Goal: Navigation & Orientation: Find specific page/section

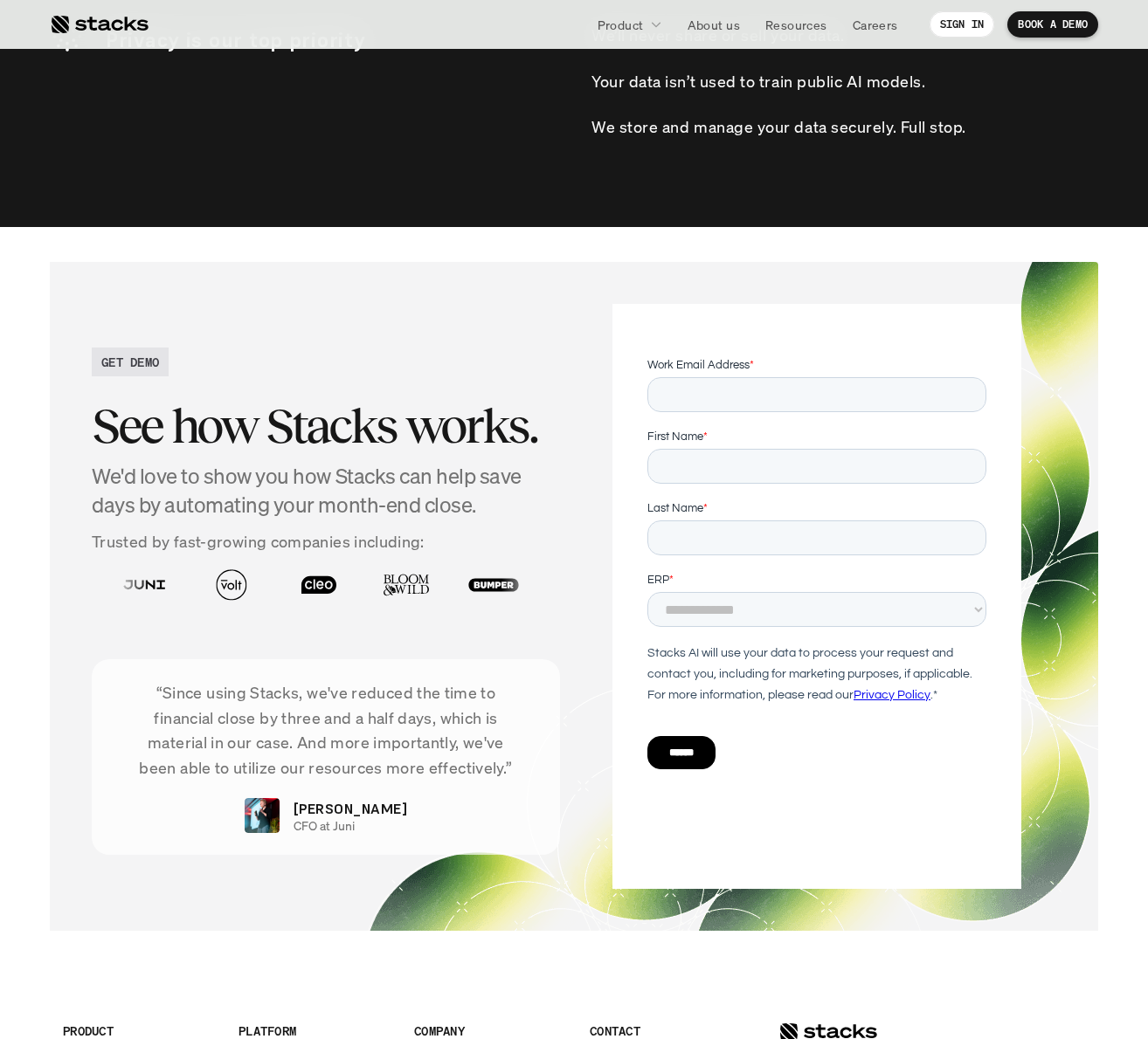
scroll to position [5549, 0]
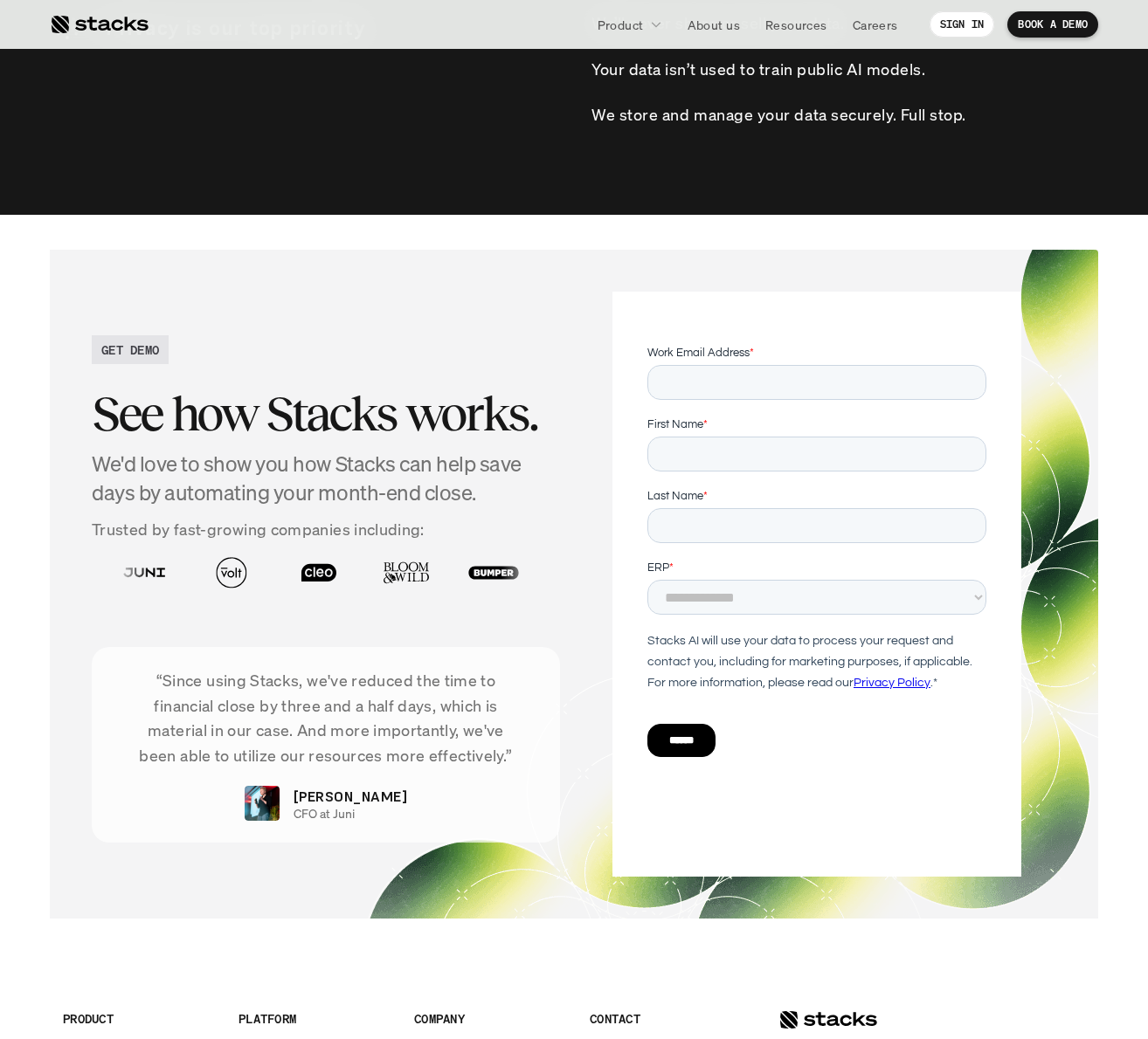
click at [816, 905] on div "GET DEMO See how Stacks works. We'd love to show you how Stacks can help save d…" at bounding box center [574, 584] width 1048 height 669
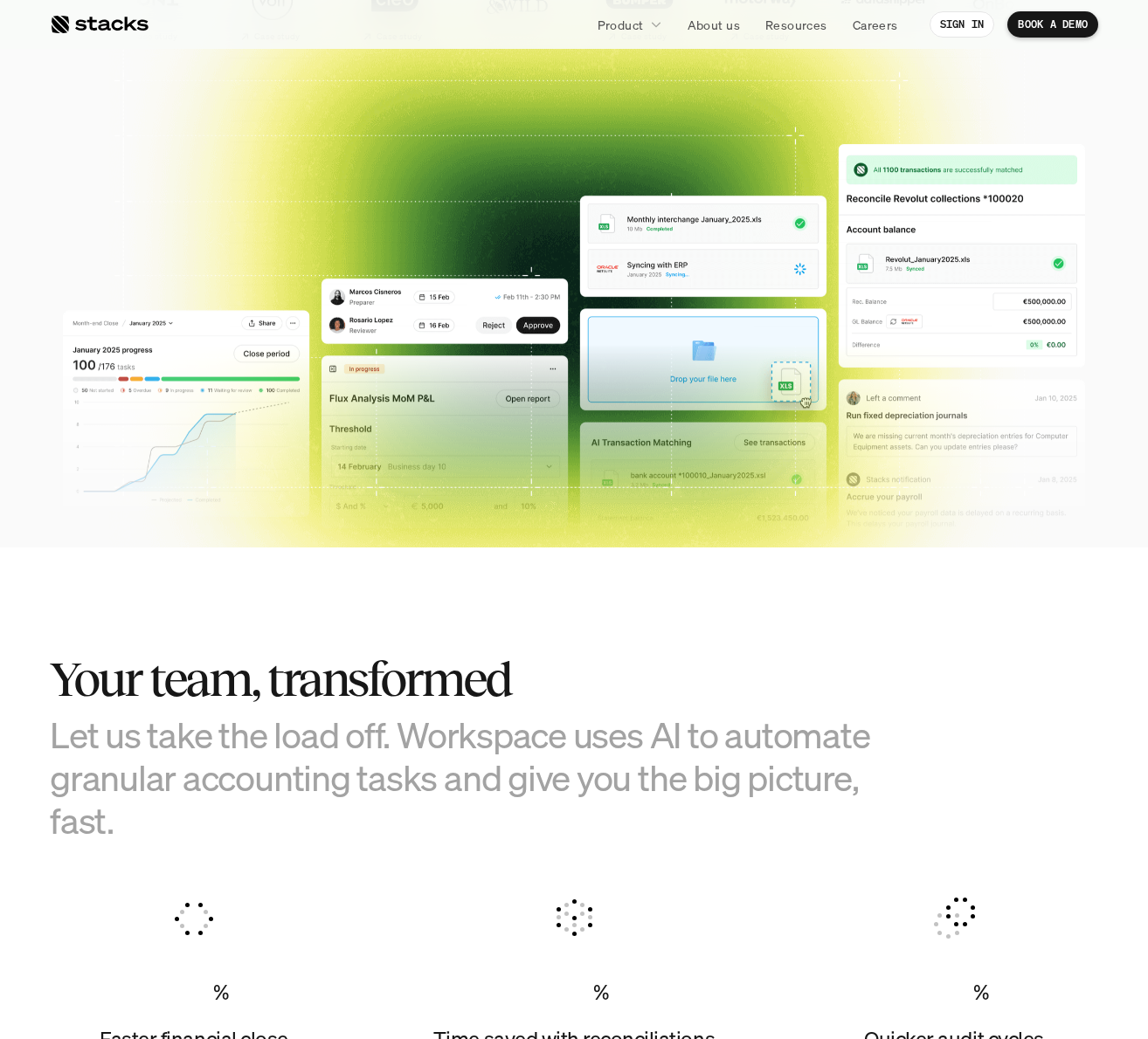
scroll to position [415, 0]
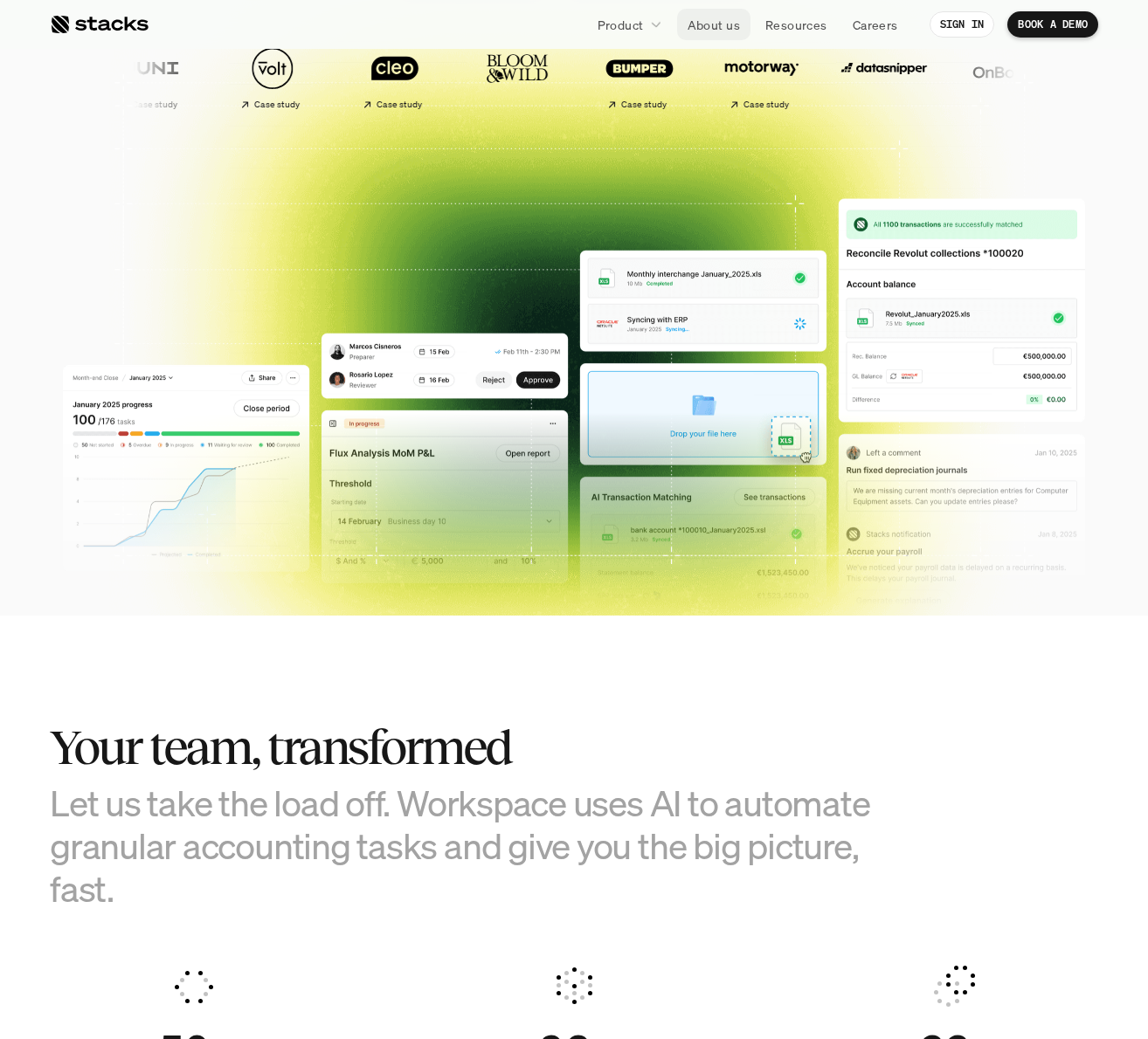
click at [719, 23] on p "About us" at bounding box center [714, 25] width 53 height 18
